Goal: Task Accomplishment & Management: Manage account settings

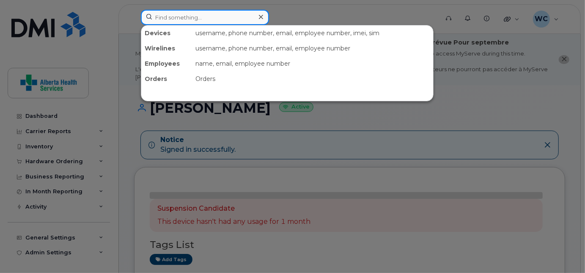
click at [193, 18] on input at bounding box center [205, 17] width 128 height 15
paste input "587-337-0957"
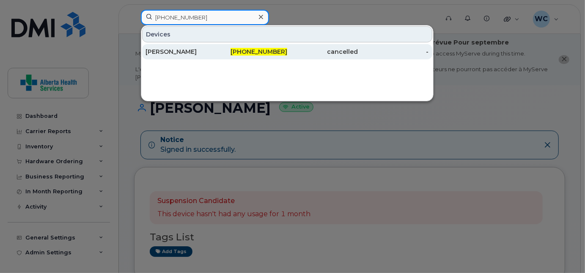
type input "587-337-0957"
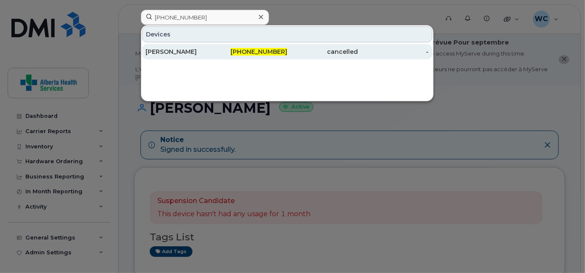
click at [222, 53] on div "587-337-0957" at bounding box center [251, 51] width 71 height 8
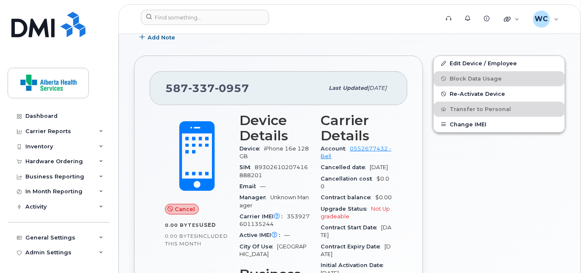
scroll to position [194, 0]
click at [486, 72] on link "Edit Device / Employee" at bounding box center [499, 63] width 131 height 15
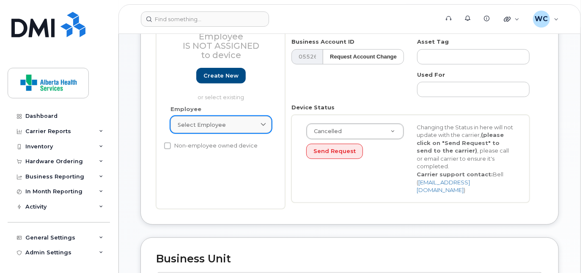
scroll to position [192, 0]
click at [225, 129] on div "Select employee" at bounding box center [221, 125] width 87 height 8
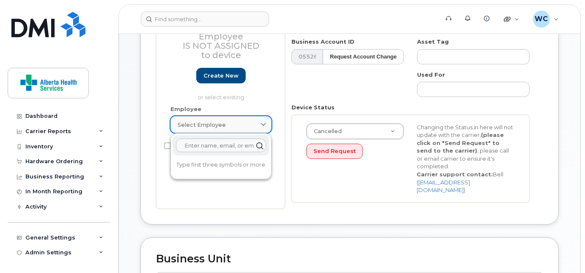
paste input "[PERSON_NAME]"
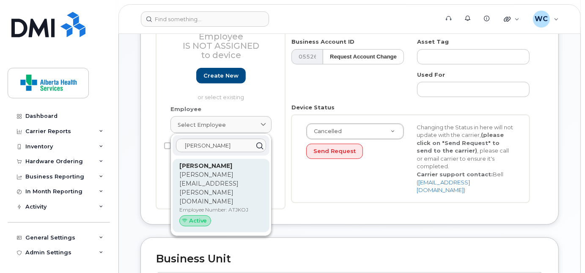
type input "[PERSON_NAME]"
click at [212, 183] on p "Susan.Salloum@assistedlivingalberta.ca" at bounding box center [220, 188] width 83 height 36
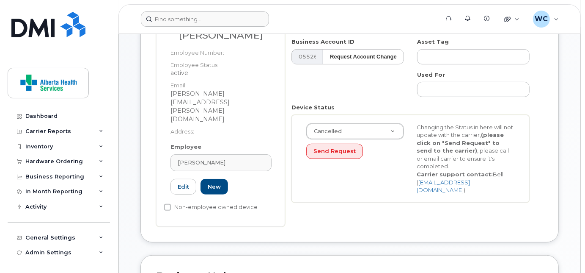
type input "[PERSON_NAME]"
type input "susan.salloum@assistedlivingalberta.ca"
type input "ATJKOJ"
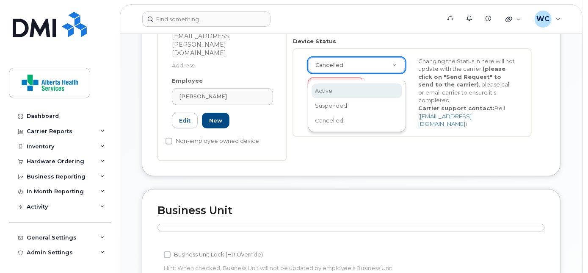
scroll to position [0, 2]
select select "active"
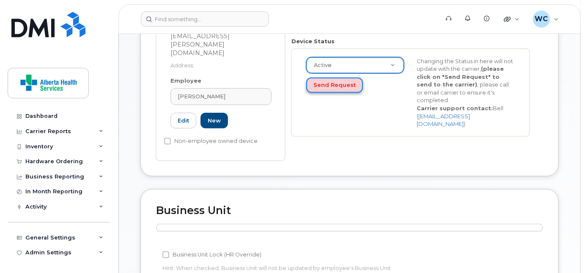
click at [337, 93] on button "Send Request" at bounding box center [334, 85] width 57 height 16
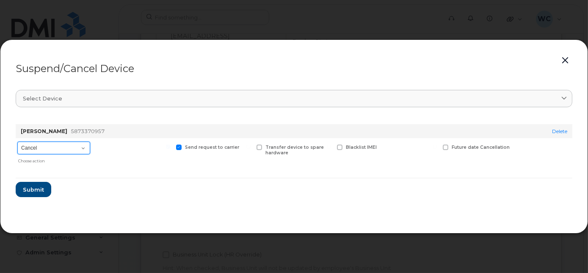
click at [68, 146] on select "Cancel Suspend - Extend Suspension Suspend - Reduced Rate Suspend - Full Rate S…" at bounding box center [53, 147] width 73 height 13
select select "[object Object]"
click at [17, 141] on select "Cancel Suspend - Extend Suspension Suspend - Reduced Rate Suspend - Full Rate S…" at bounding box center [53, 147] width 73 height 13
click at [394, 146] on span at bounding box center [393, 147] width 6 height 6
click at [384, 146] on input "New Username" at bounding box center [382, 146] width 4 height 4
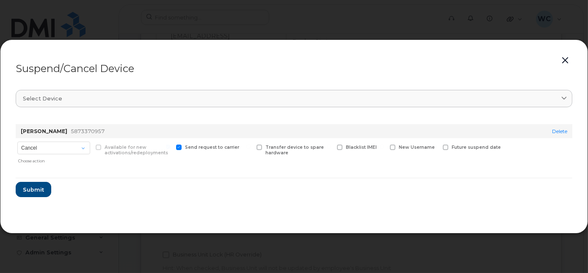
checkbox input "true"
click at [39, 189] on span "Submit" at bounding box center [32, 193] width 21 height 8
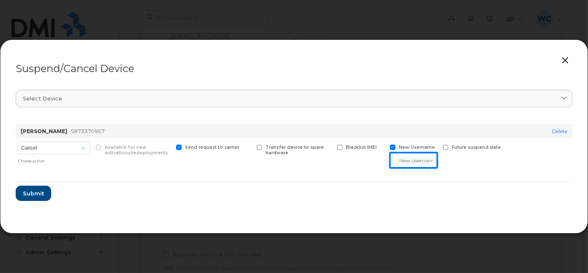
click at [403, 159] on input "text" at bounding box center [413, 159] width 47 height 15
paste input "Susan Salloum"
type input "Susan Salloum"
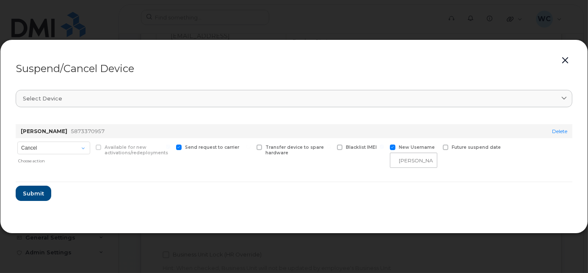
click at [276, 191] on form "Pam Kelly 5873370957 Delete Cancel Suspend - Extend Suspension Suspend - Reduce…" at bounding box center [294, 158] width 557 height 83
click at [37, 193] on span "Submit" at bounding box center [32, 193] width 21 height 8
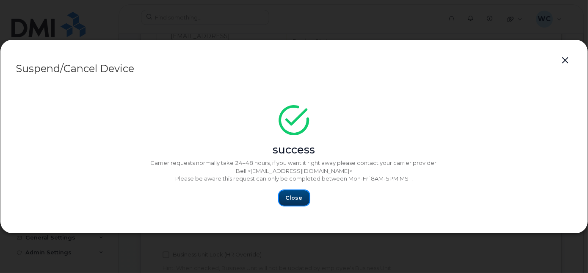
click at [292, 200] on span "Close" at bounding box center [294, 197] width 17 height 8
click at [293, 194] on span "Close" at bounding box center [294, 197] width 17 height 8
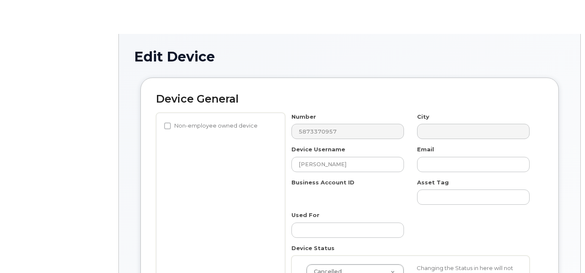
click at [295, 203] on div "Number 5873370957 City Device Username [PERSON_NAME] Email Business Account ID …" at bounding box center [410, 231] width 251 height 237
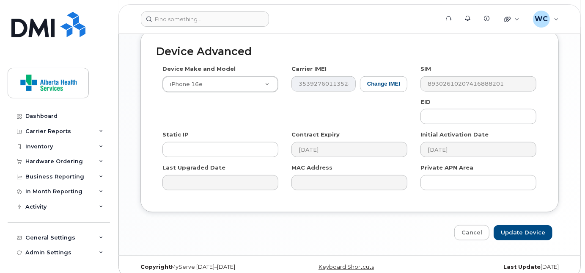
scroll to position [521, 0]
click at [532, 227] on input "Update Device" at bounding box center [523, 232] width 59 height 16
type input "Saving..."
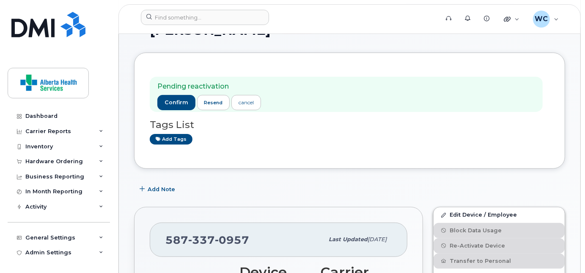
scroll to position [77, 0]
click at [176, 107] on span "confirm" at bounding box center [177, 103] width 24 height 8
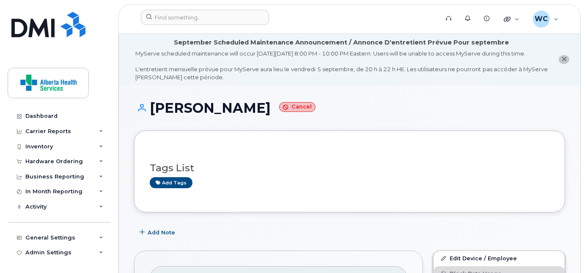
scroll to position [0, 0]
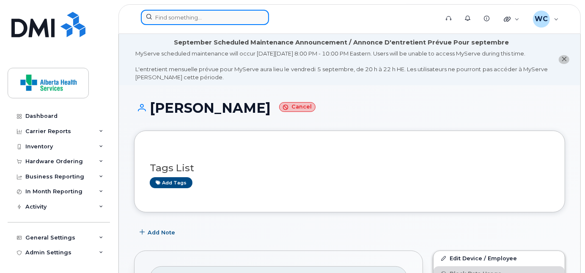
click at [174, 11] on input at bounding box center [205, 17] width 128 height 15
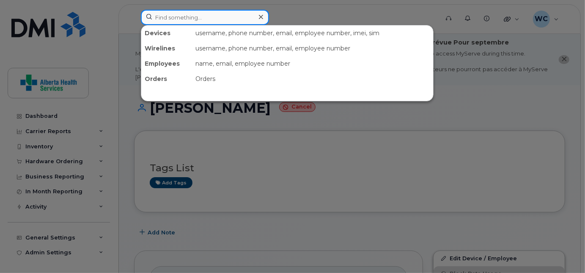
paste input "[PHONE_NUMBER]"
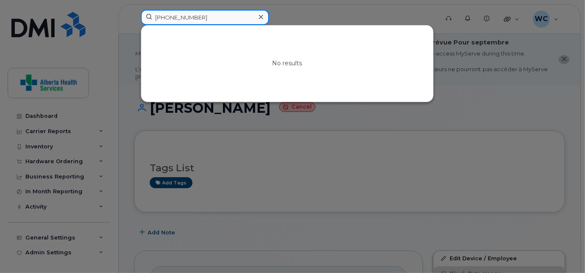
click at [163, 19] on input "[PHONE_NUMBER]" at bounding box center [205, 17] width 128 height 15
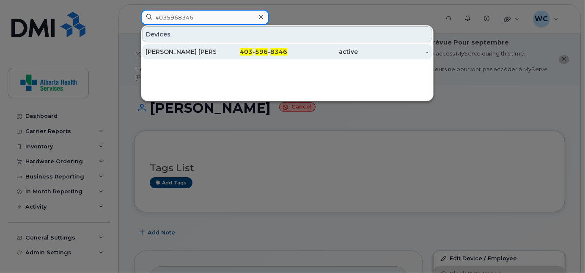
type input "4035968346"
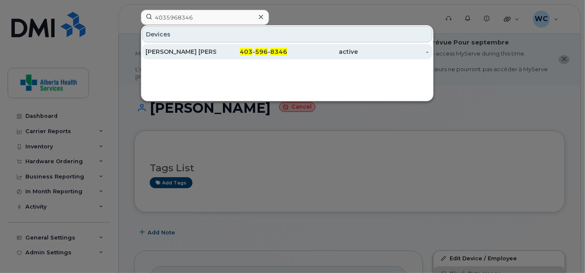
click at [207, 52] on div "[PERSON_NAME] [PERSON_NAME]" at bounding box center [181, 51] width 71 height 8
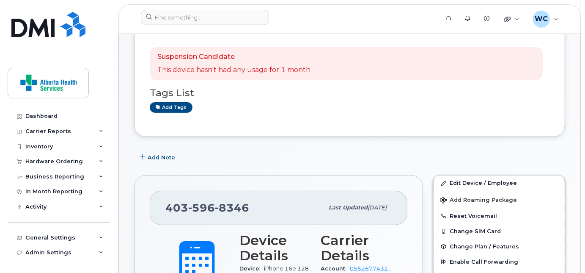
scroll to position [107, 0]
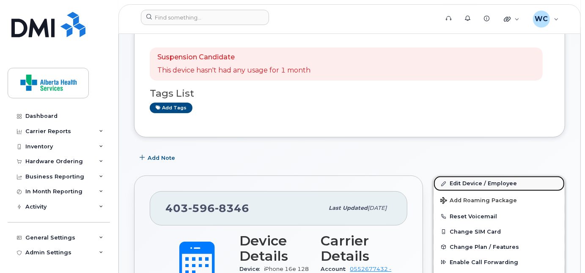
click at [480, 189] on link "Edit Device / Employee" at bounding box center [499, 183] width 131 height 15
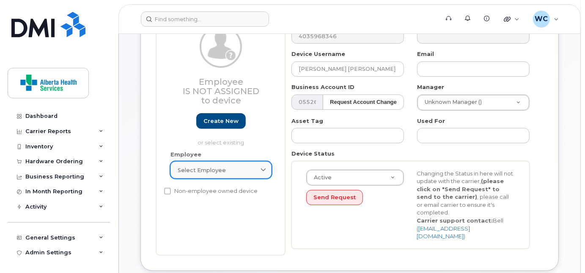
click at [217, 186] on div "Employee Select employee Type first three symbols or more" at bounding box center [221, 168] width 114 height 36
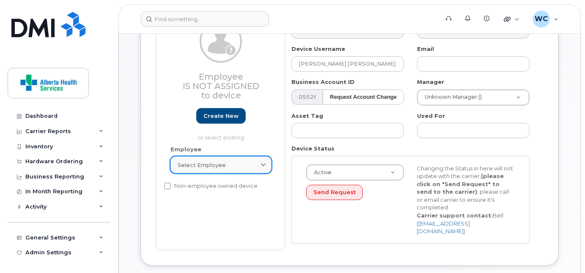
click at [214, 167] on link "Select employee" at bounding box center [221, 164] width 101 height 17
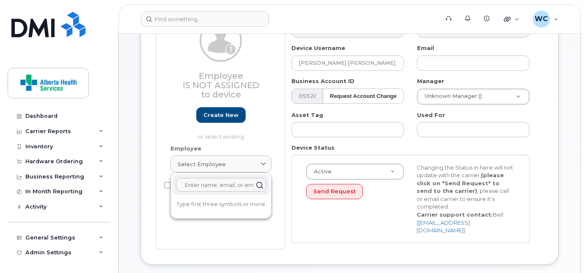
scroll to position [153, 0]
paste input "Charmeuse [PERSON_NAME]"
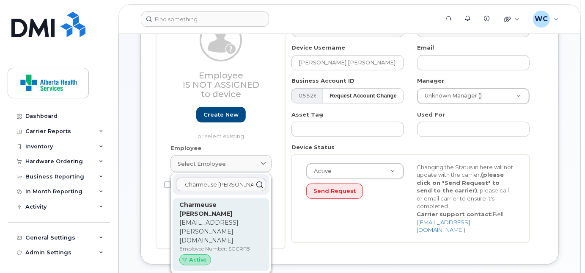
type input "Charmeuse [PERSON_NAME]"
click at [218, 226] on p "[EMAIL_ADDRESS][PERSON_NAME][DOMAIN_NAME]" at bounding box center [220, 231] width 83 height 27
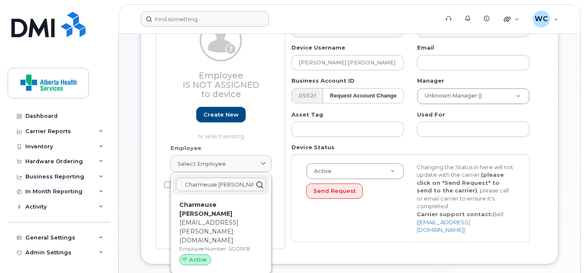
type input "SGCRFB"
type input "Charmeuse [PERSON_NAME]"
type input "[EMAIL_ADDRESS][PERSON_NAME][DOMAIN_NAME]"
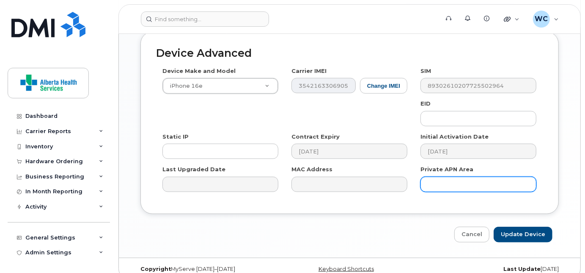
scroll to position [539, 0]
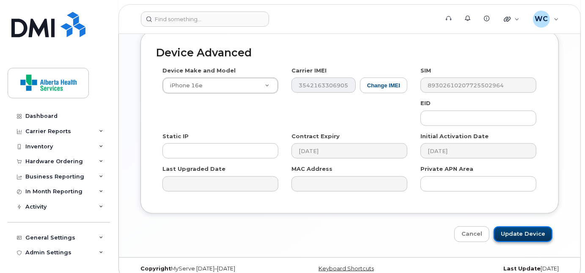
click at [530, 226] on input "Update Device" at bounding box center [523, 234] width 59 height 16
type input "Saving..."
